Goal: Information Seeking & Learning: Learn about a topic

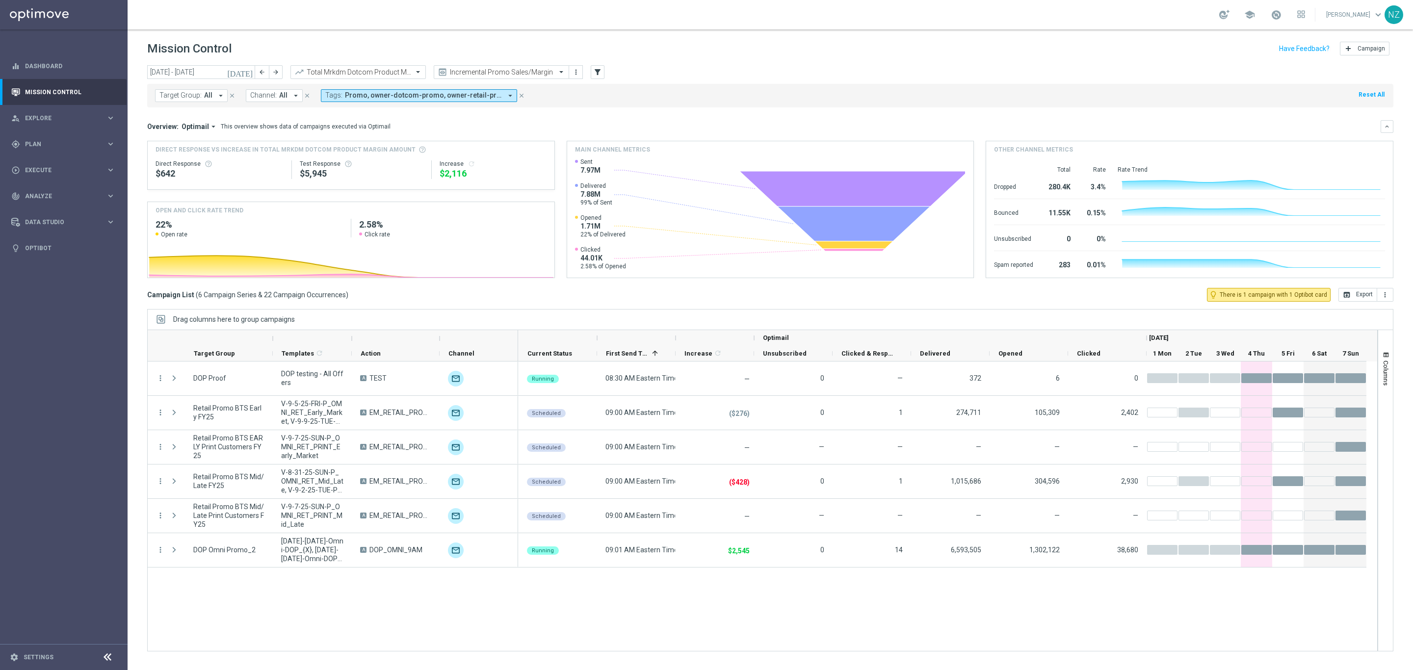
click at [87, 89] on link "Mission Control" at bounding box center [70, 92] width 90 height 26
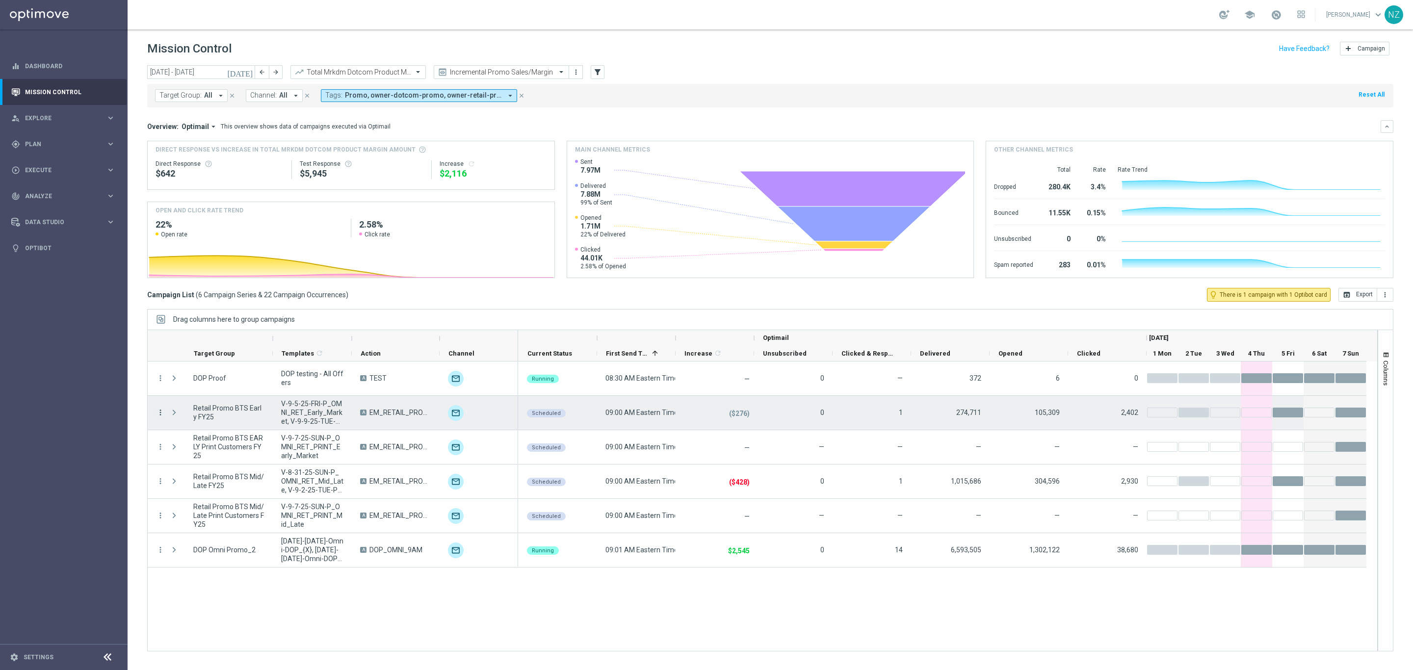
click at [159, 414] on icon "more_vert" at bounding box center [160, 412] width 9 height 9
click at [184, 418] on span "Campaign Details" at bounding box center [205, 419] width 50 height 7
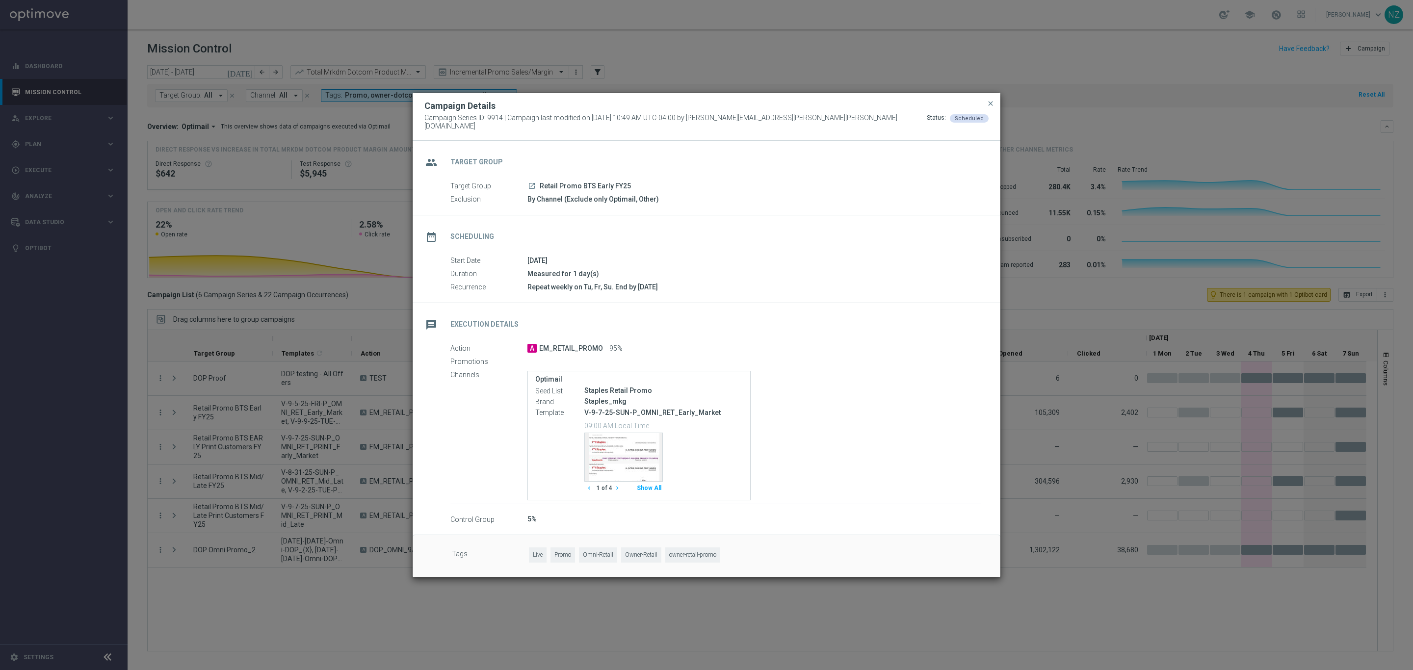
click at [645, 486] on button "Show All" at bounding box center [648, 488] width 27 height 13
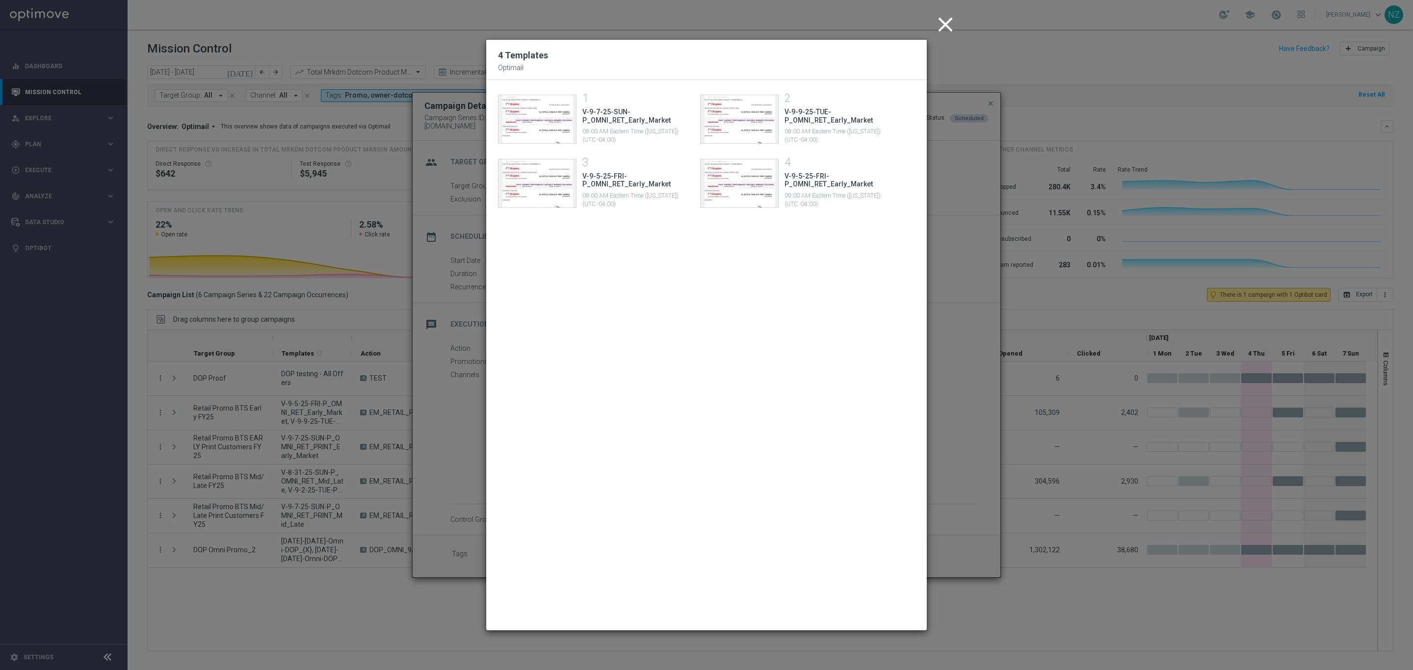
click at [944, 22] on icon "close" at bounding box center [945, 24] width 25 height 25
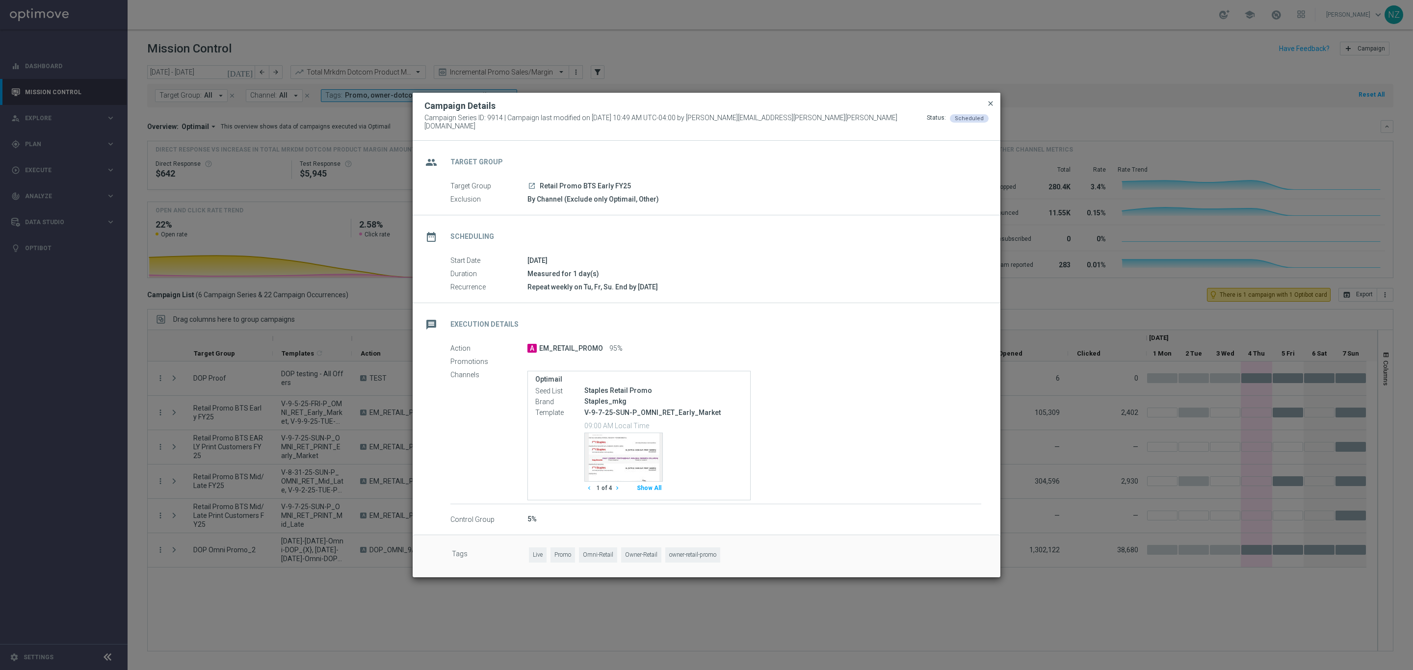
click at [988, 105] on span "close" at bounding box center [991, 104] width 8 height 8
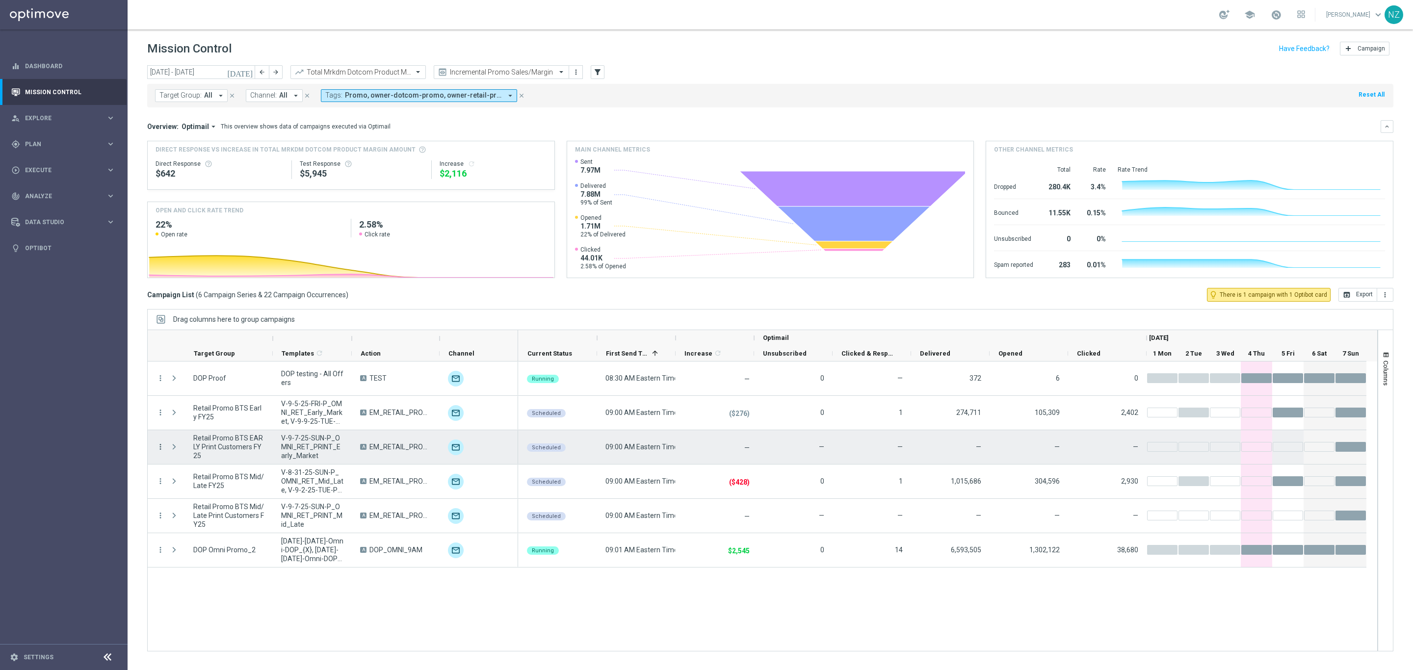
click at [157, 448] on icon "more_vert" at bounding box center [160, 447] width 9 height 9
click at [208, 447] on div "list Campaign Details" at bounding box center [220, 454] width 110 height 14
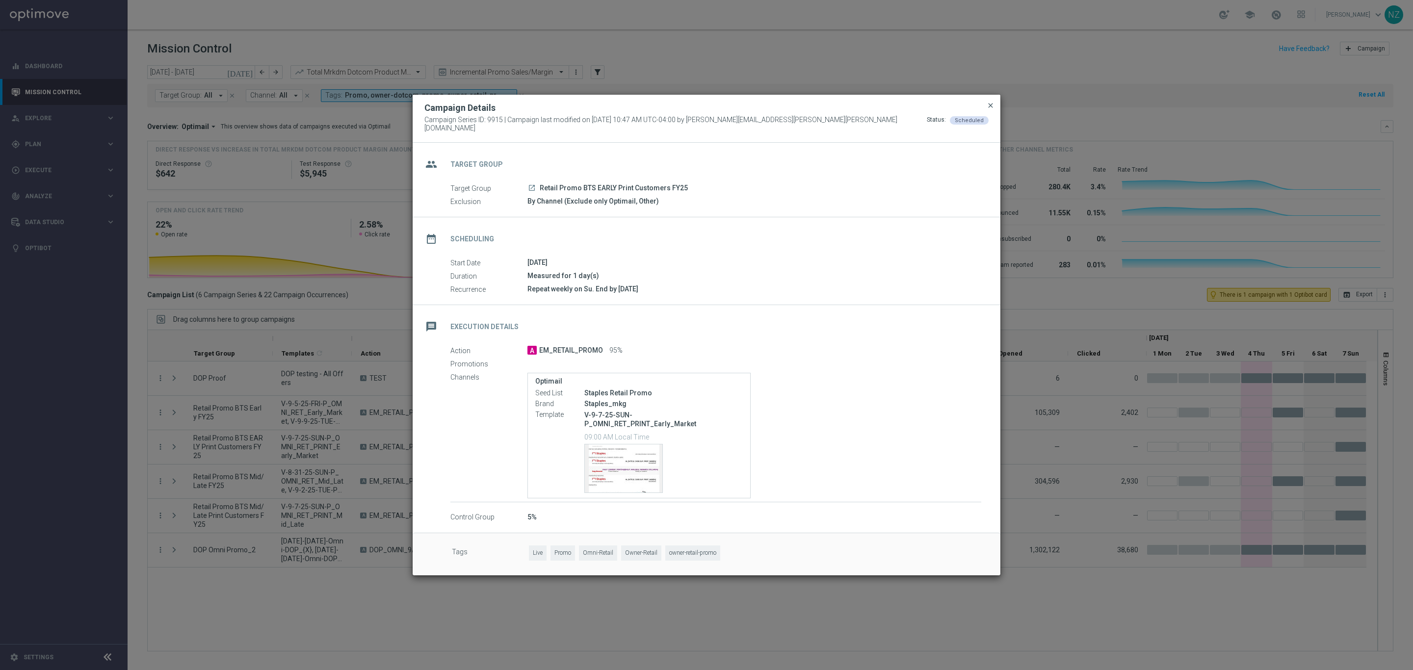
click at [994, 109] on span "close" at bounding box center [991, 106] width 8 height 8
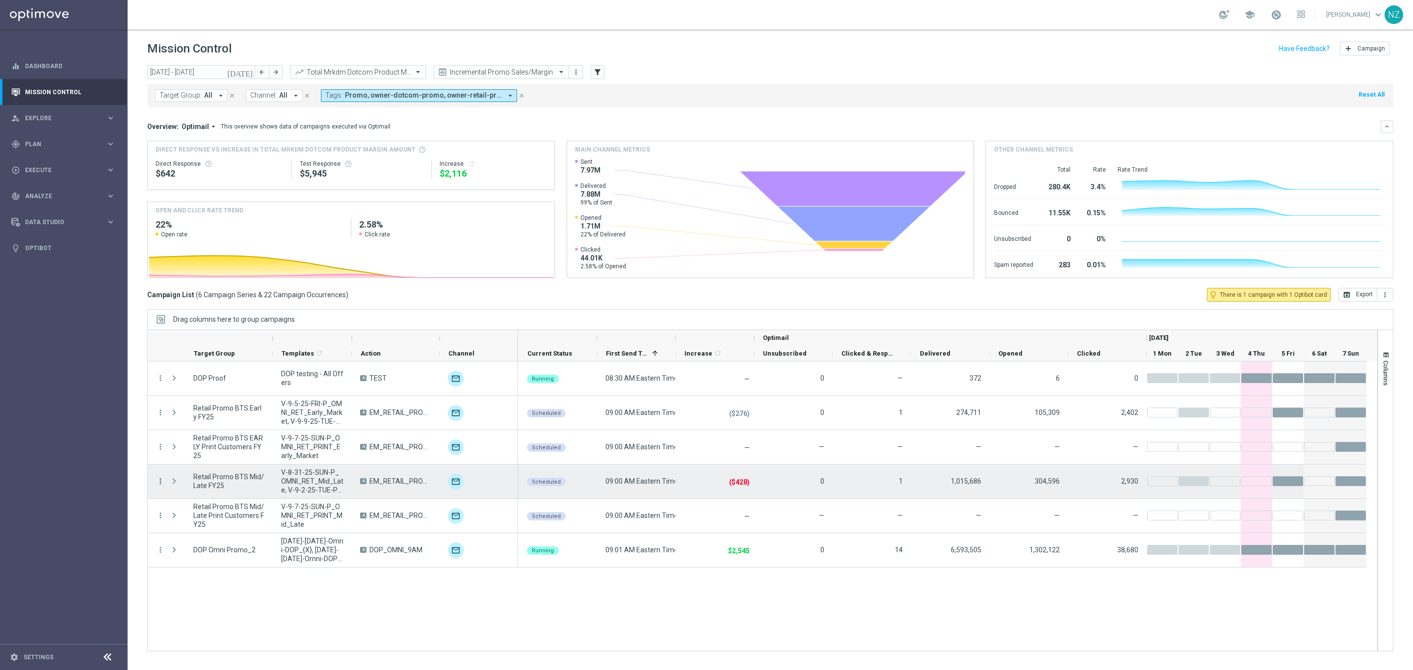
click at [162, 482] on icon "more_vert" at bounding box center [160, 481] width 9 height 9
click at [201, 492] on div "Campaign Details" at bounding box center [225, 488] width 91 height 7
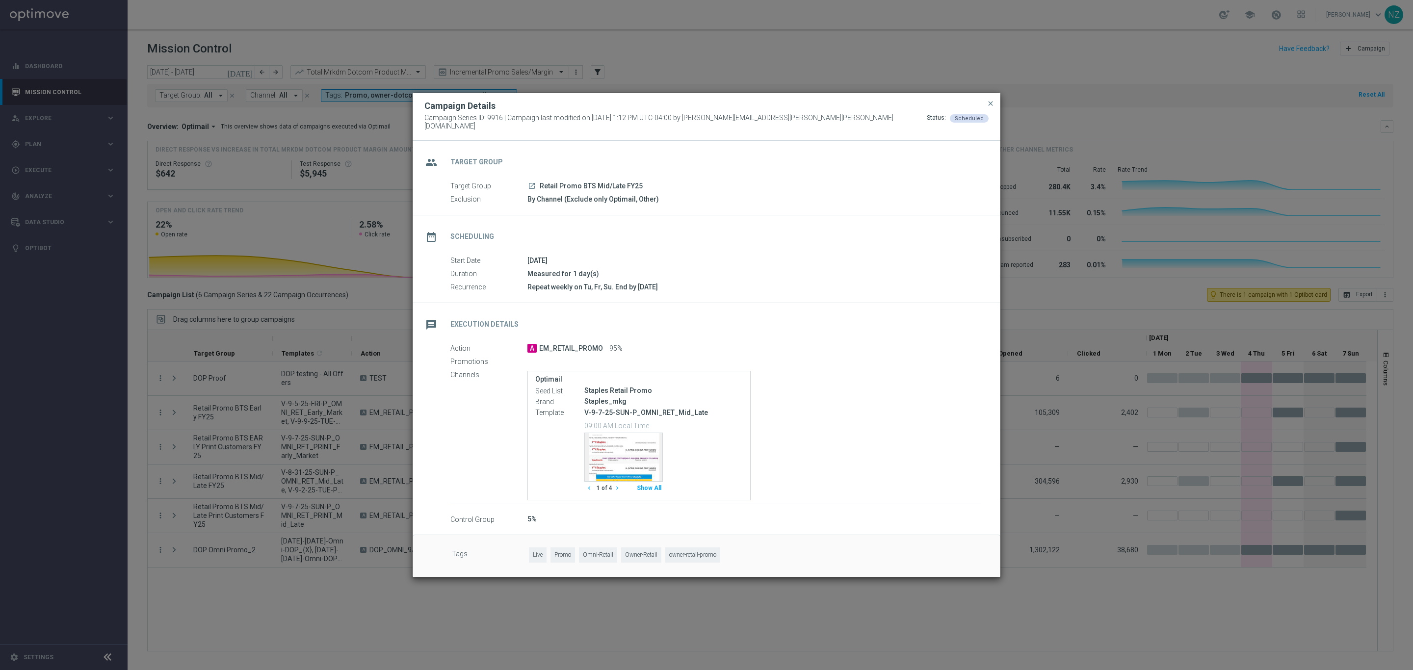
click at [661, 486] on button "Show All" at bounding box center [648, 488] width 27 height 13
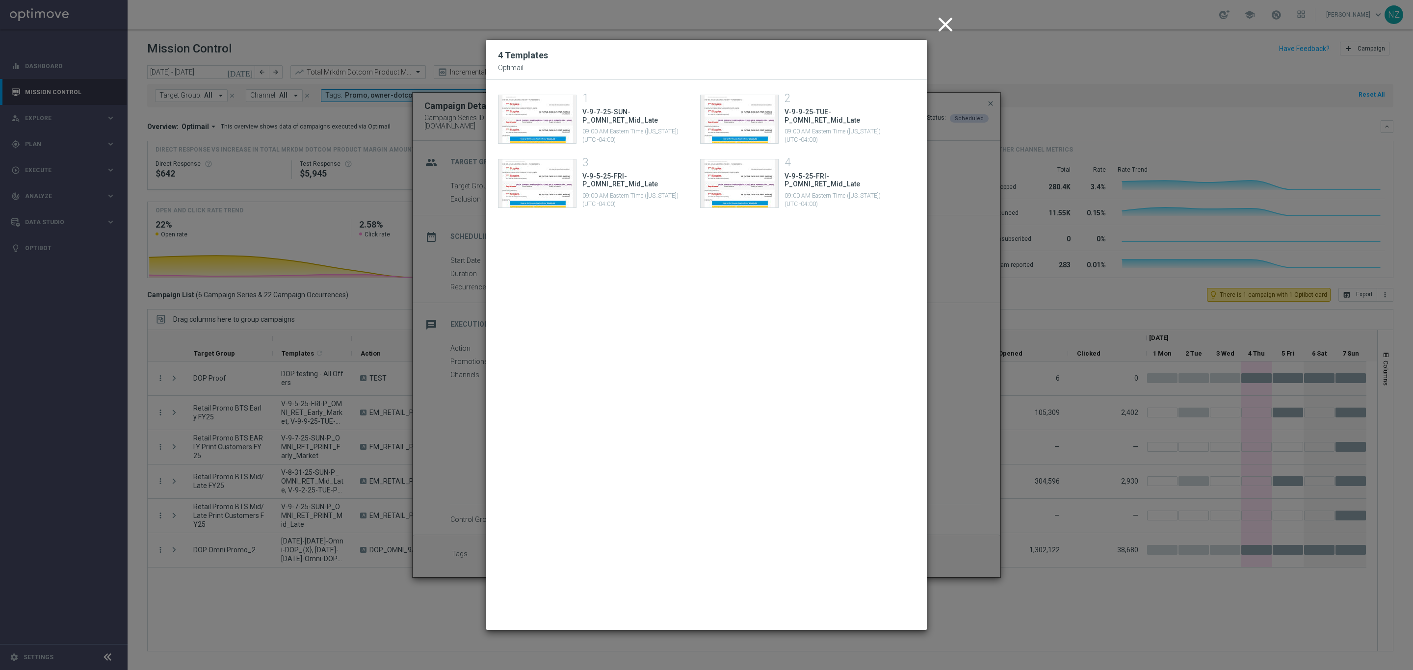
click at [939, 27] on icon "close" at bounding box center [945, 24] width 25 height 25
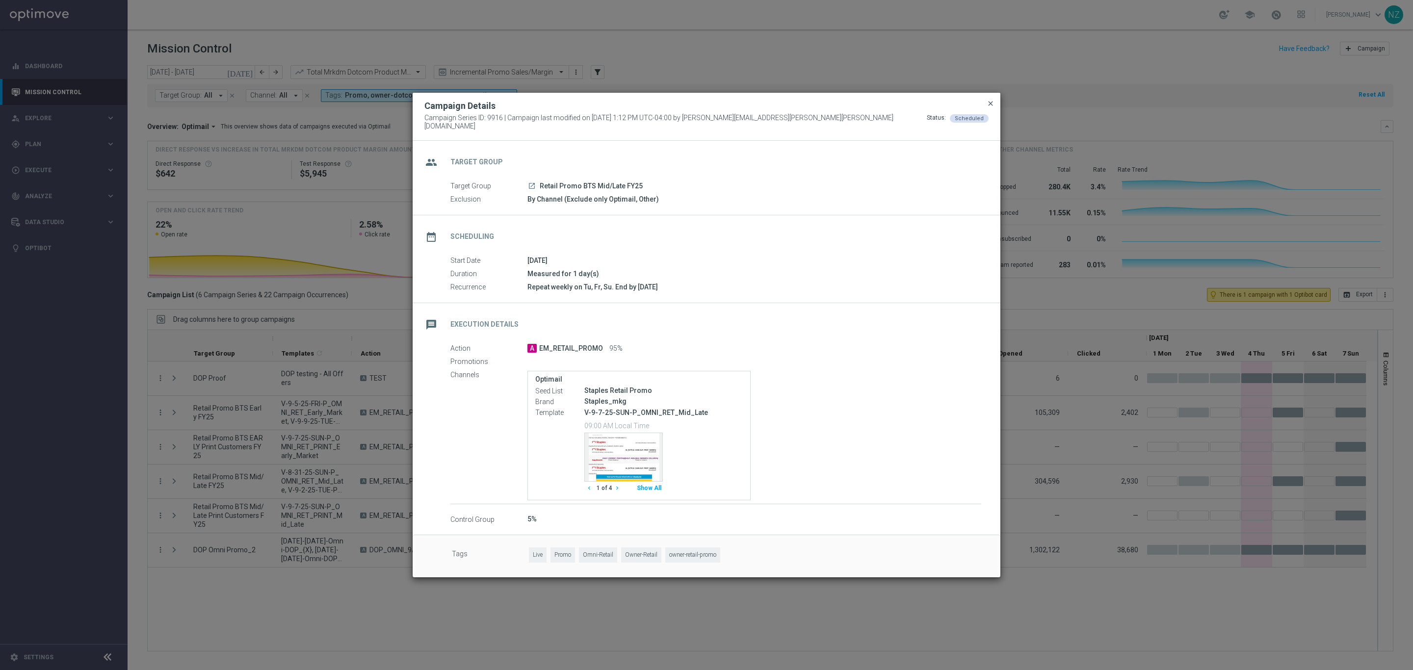
click at [994, 105] on span "close" at bounding box center [991, 104] width 8 height 8
